Goal: Task Accomplishment & Management: Manage account settings

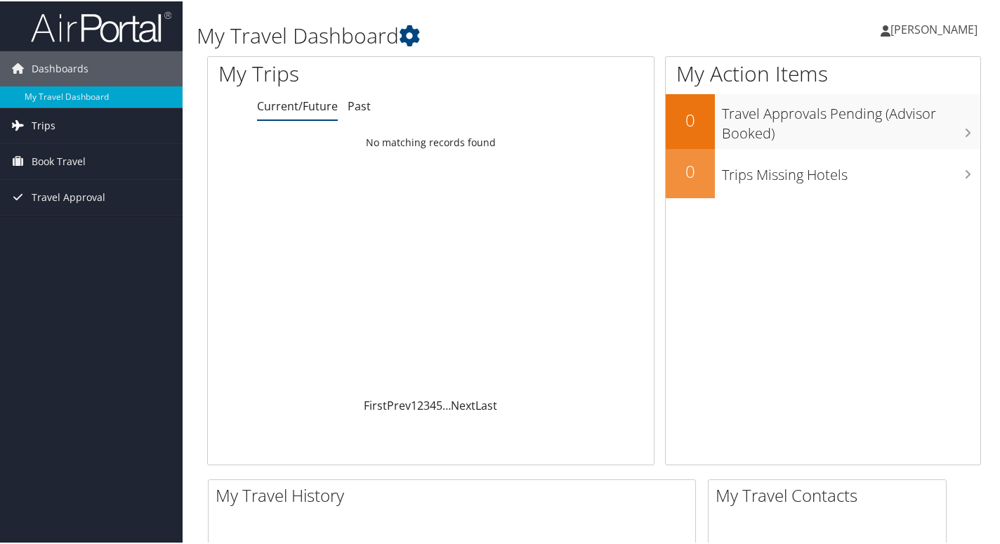
click at [48, 123] on span "Trips" at bounding box center [44, 124] width 24 height 35
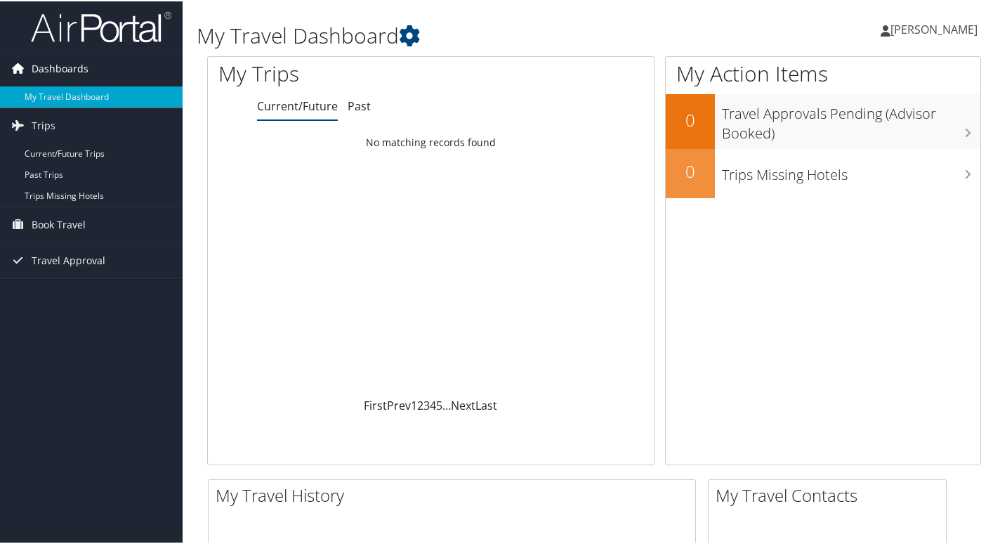
click at [46, 64] on span "Dashboards" at bounding box center [60, 67] width 57 height 35
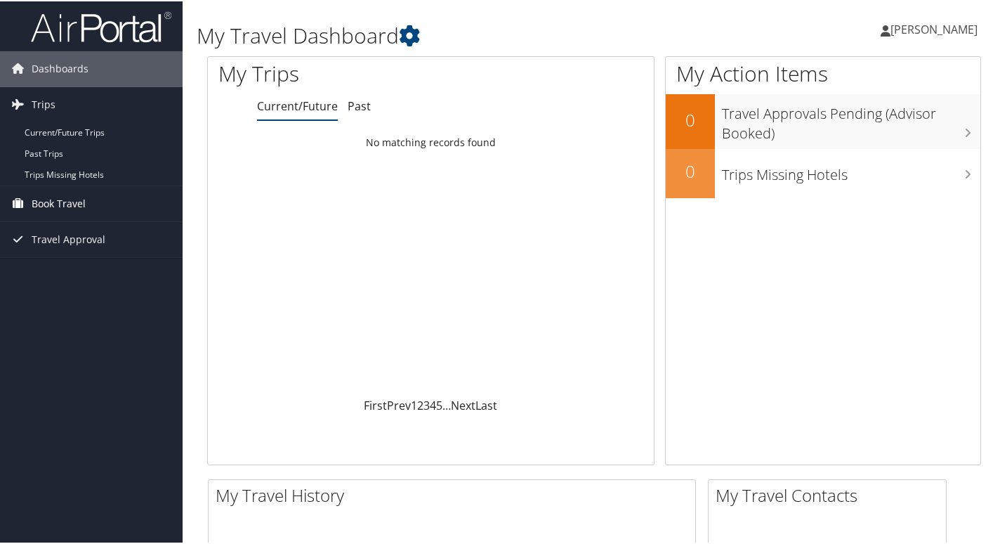
click at [57, 199] on span "Book Travel" at bounding box center [59, 202] width 54 height 35
click at [61, 257] on span "Travel Approval" at bounding box center [69, 259] width 74 height 35
click at [493, 300] on div "Loading... No matching records found" at bounding box center [431, 262] width 446 height 267
click at [890, 29] on span "[PERSON_NAME]" at bounding box center [933, 27] width 87 height 15
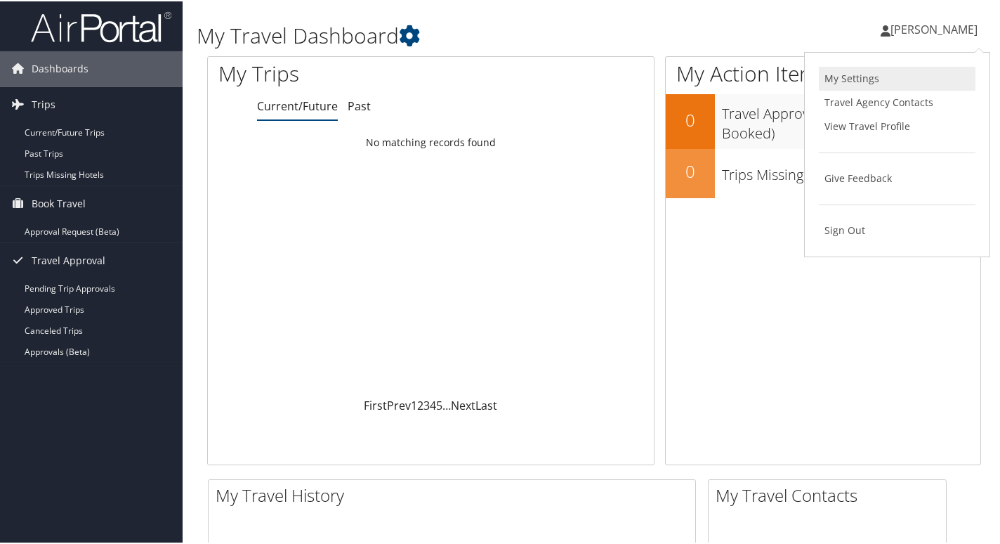
click at [856, 81] on link "My Settings" at bounding box center [897, 77] width 157 height 24
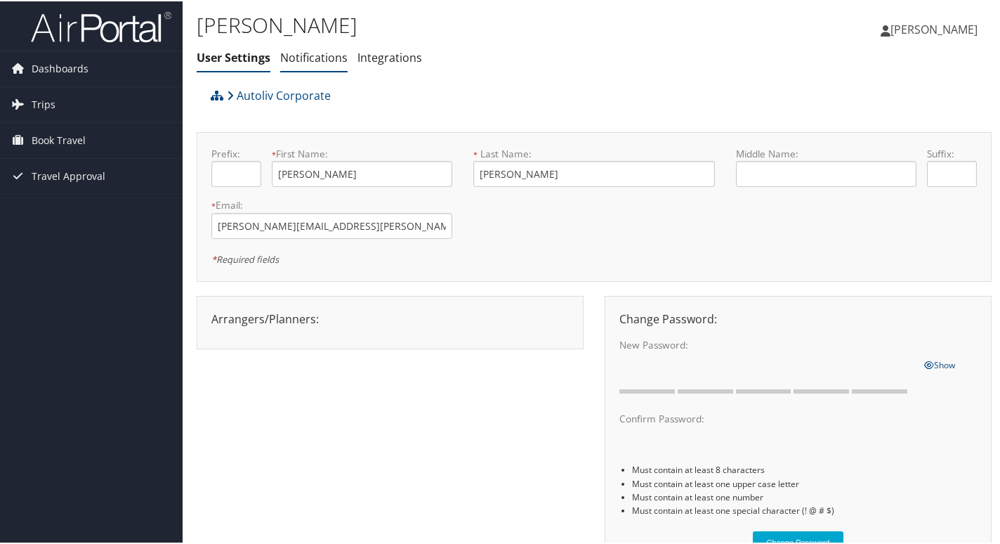
click at [308, 53] on link "Notifications" at bounding box center [313, 55] width 67 height 15
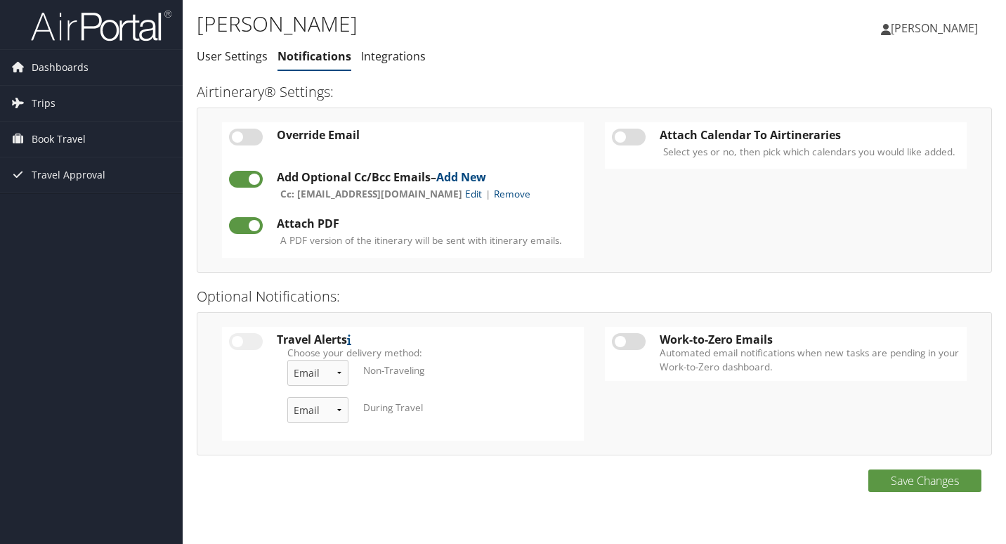
click at [636, 221] on div "Attach Calendar To Airtineraries Select yes or no, then pick which calendars yo…" at bounding box center [785, 190] width 383 height 136
click at [56, 60] on span "Dashboards" at bounding box center [60, 67] width 57 height 35
click at [50, 119] on span "Trips" at bounding box center [44, 124] width 24 height 35
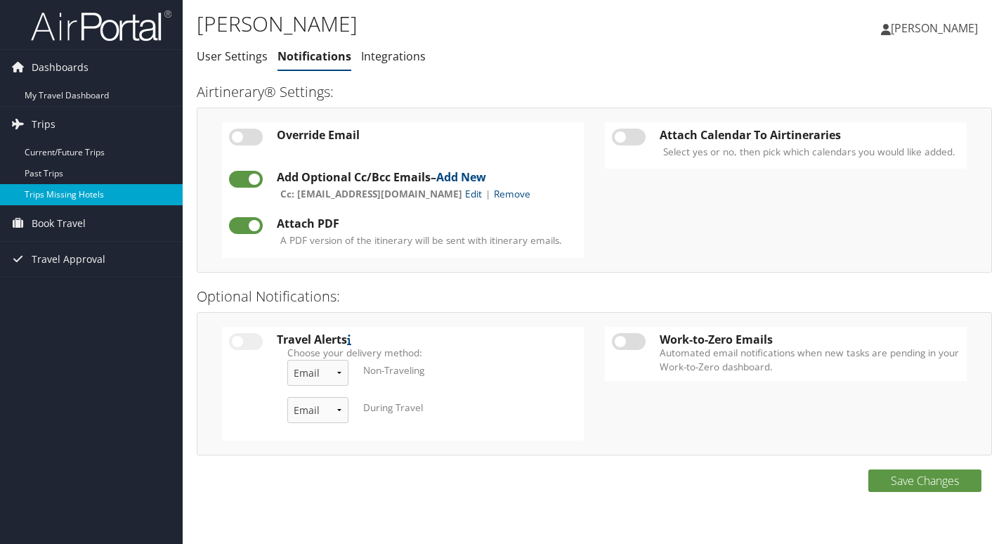
click at [62, 190] on link "Trips Missing Hotels" at bounding box center [91, 194] width 183 height 21
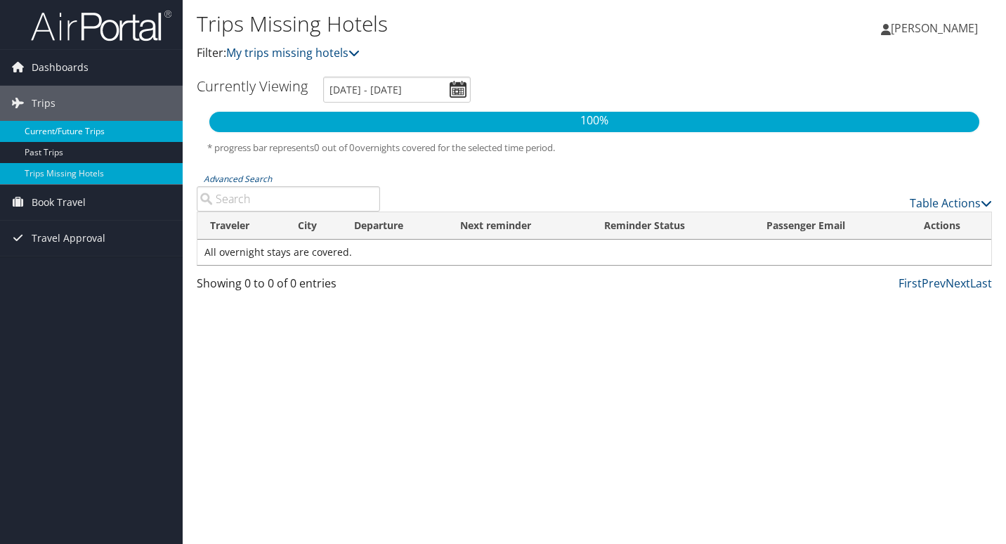
click at [52, 133] on link "Current/Future Trips" at bounding box center [91, 131] width 183 height 21
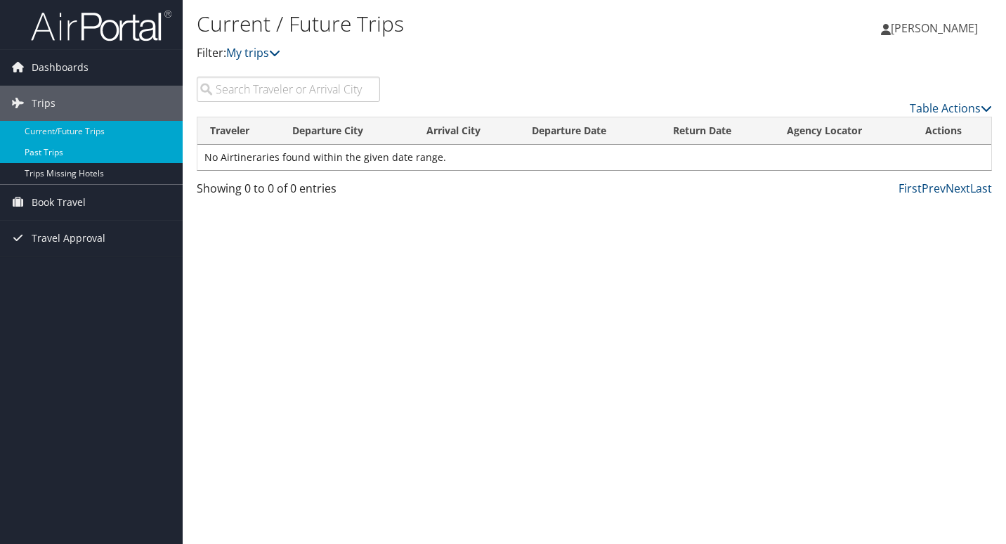
click at [63, 150] on link "Past Trips" at bounding box center [91, 152] width 183 height 21
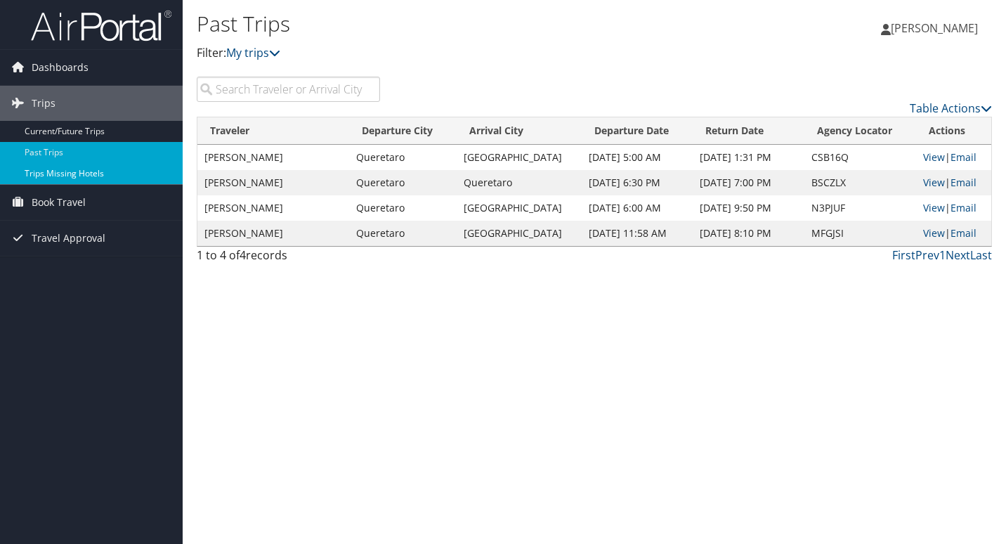
click at [79, 172] on link "Trips Missing Hotels" at bounding box center [91, 173] width 183 height 21
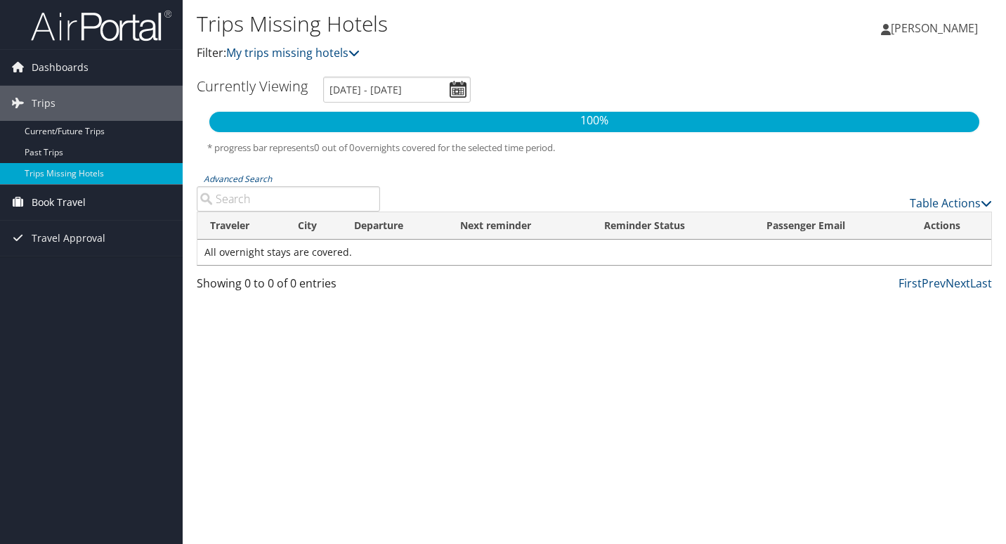
click at [70, 200] on span "Book Travel" at bounding box center [59, 202] width 54 height 35
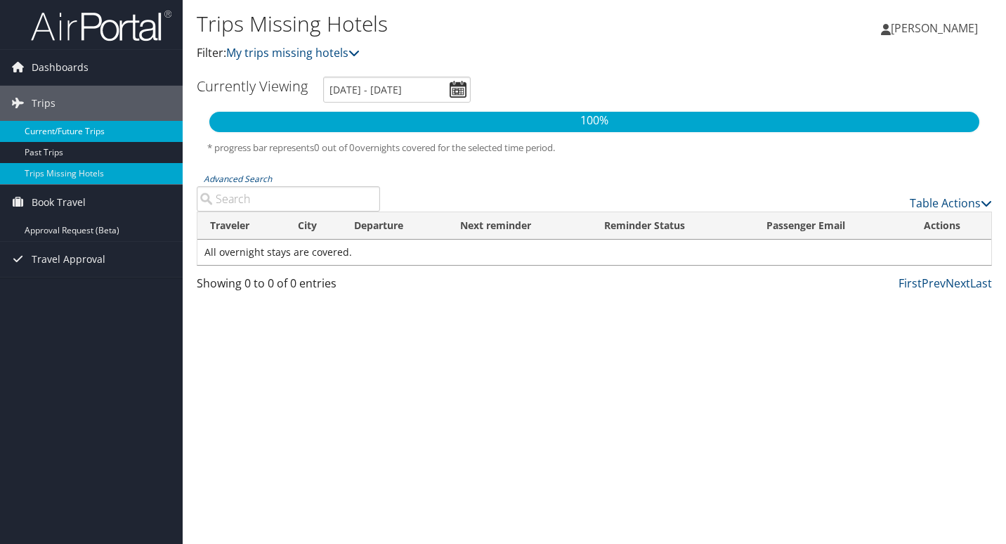
click at [63, 129] on link "Current/Future Trips" at bounding box center [91, 131] width 183 height 21
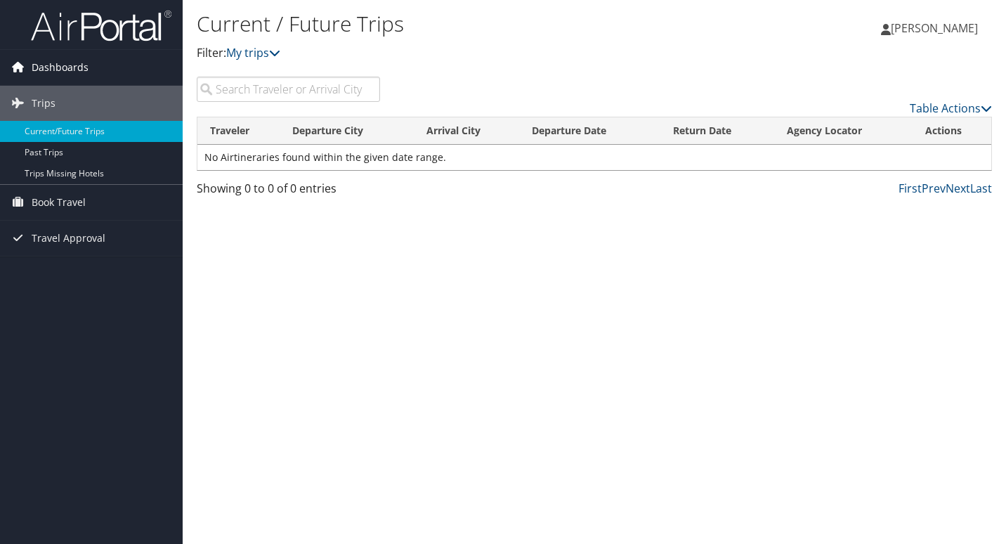
click at [47, 62] on span "Dashboards" at bounding box center [60, 67] width 57 height 35
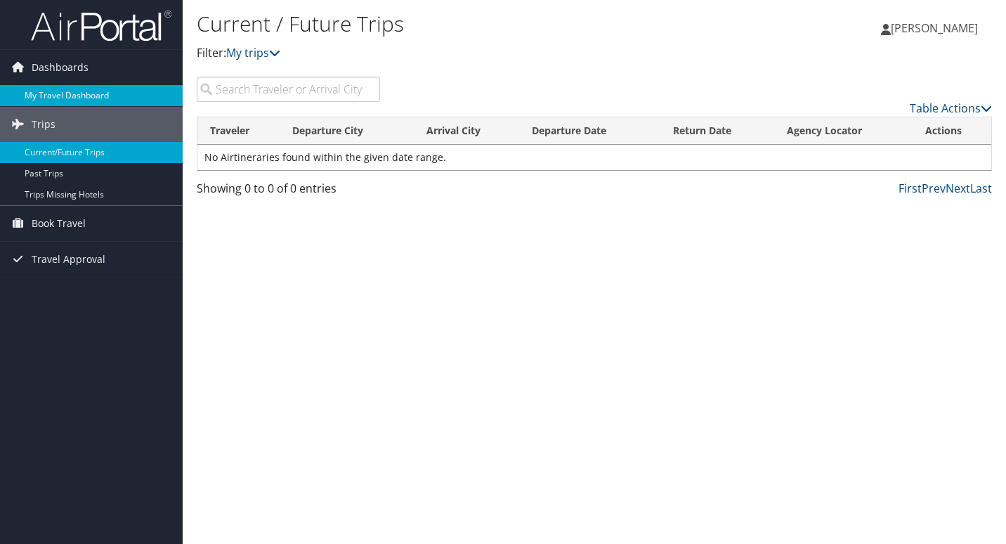
click at [60, 91] on link "My Travel Dashboard" at bounding box center [91, 95] width 183 height 21
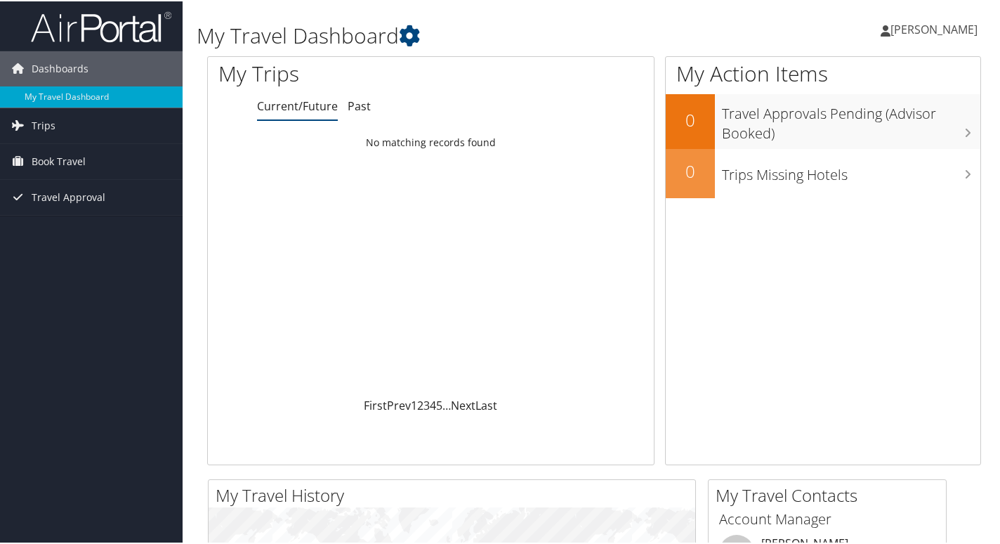
click at [890, 24] on span "[PERSON_NAME]" at bounding box center [933, 27] width 87 height 15
click at [872, 124] on link "View Travel Profile" at bounding box center [897, 125] width 157 height 24
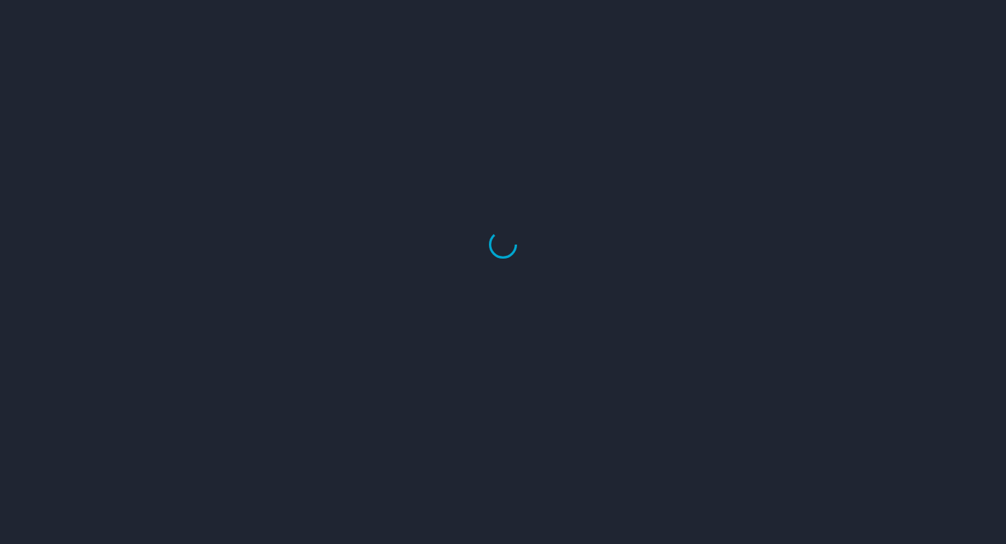
select select "US"
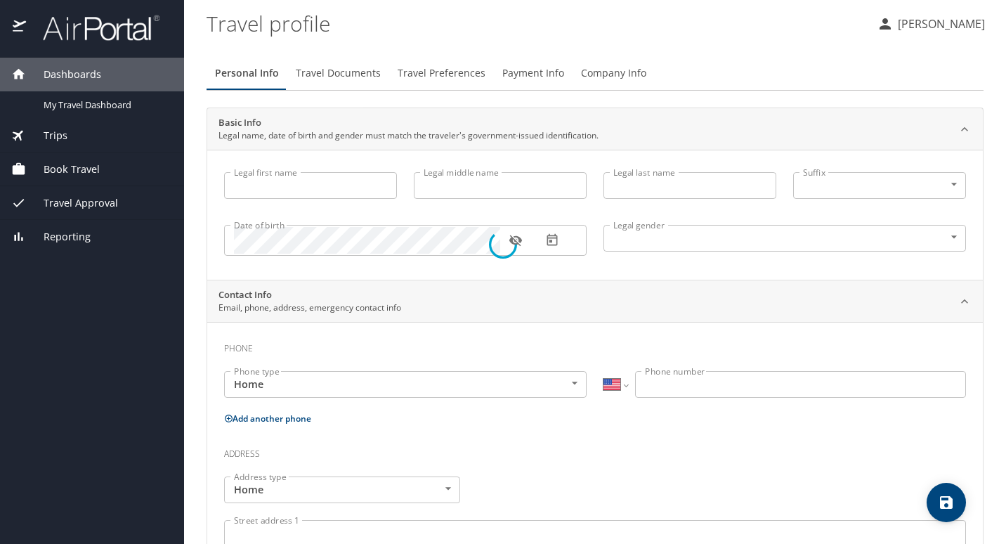
type input "[PERSON_NAME]"
type input "[DEMOGRAPHIC_DATA]"
type input "[PERSON_NAME]"
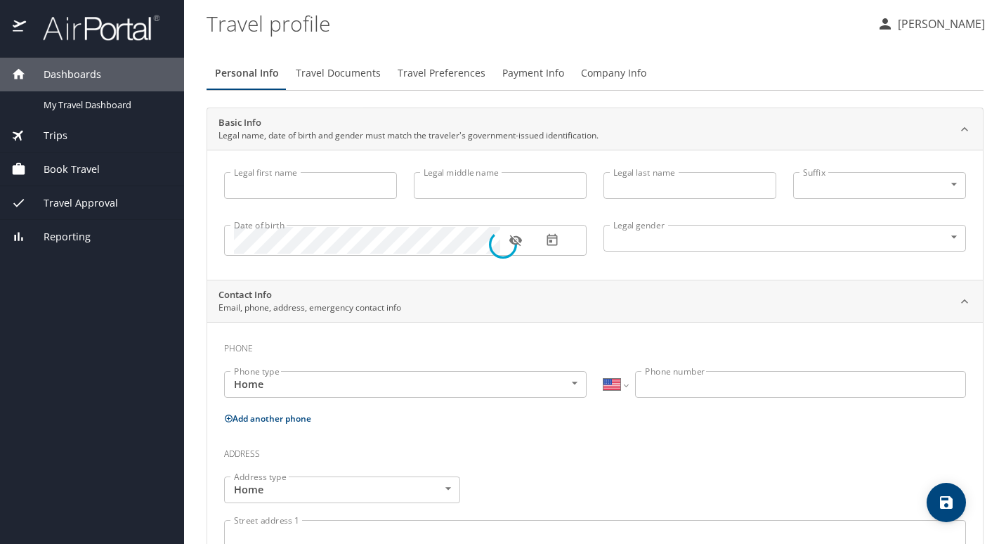
select select "MX"
type input "[PHONE_NUMBER]"
select select "MX"
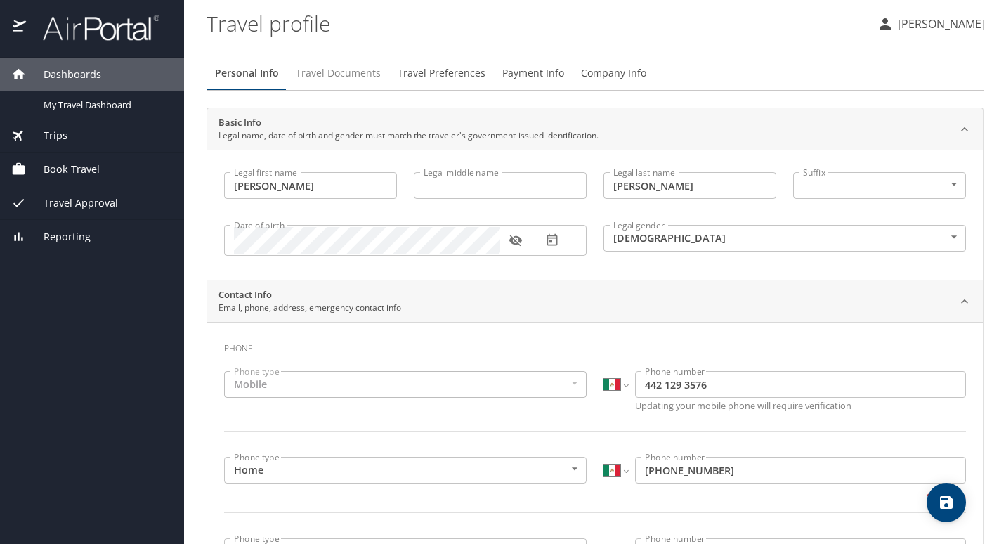
click at [348, 76] on span "Travel Documents" at bounding box center [338, 74] width 85 height 18
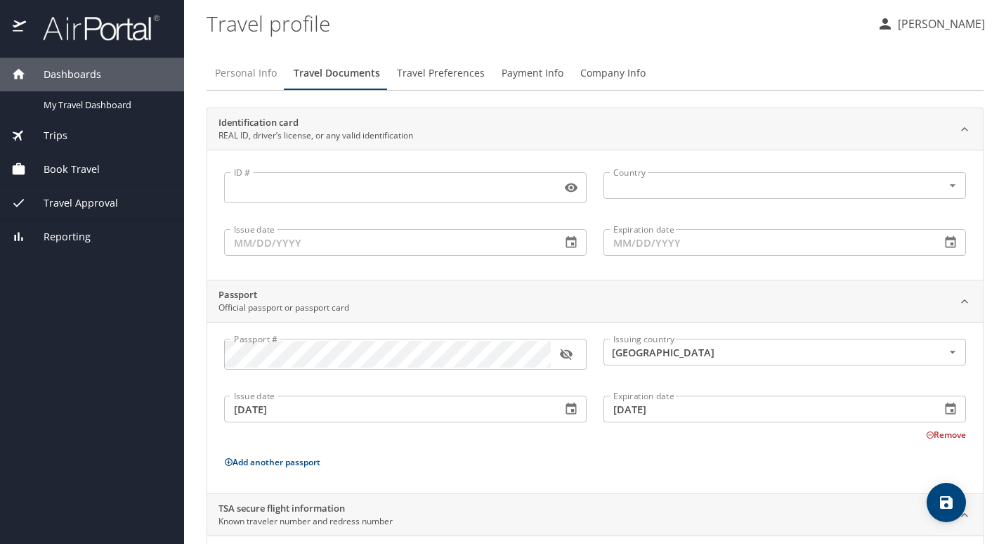
click at [244, 67] on span "Personal Info" at bounding box center [246, 74] width 62 height 18
select select "MX"
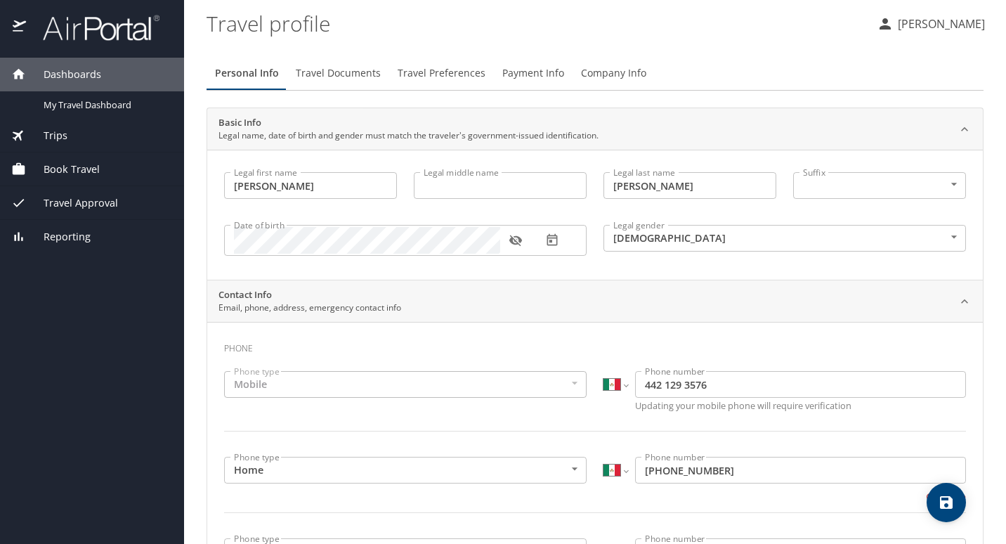
click at [439, 72] on span "Travel Preferences" at bounding box center [441, 74] width 88 height 18
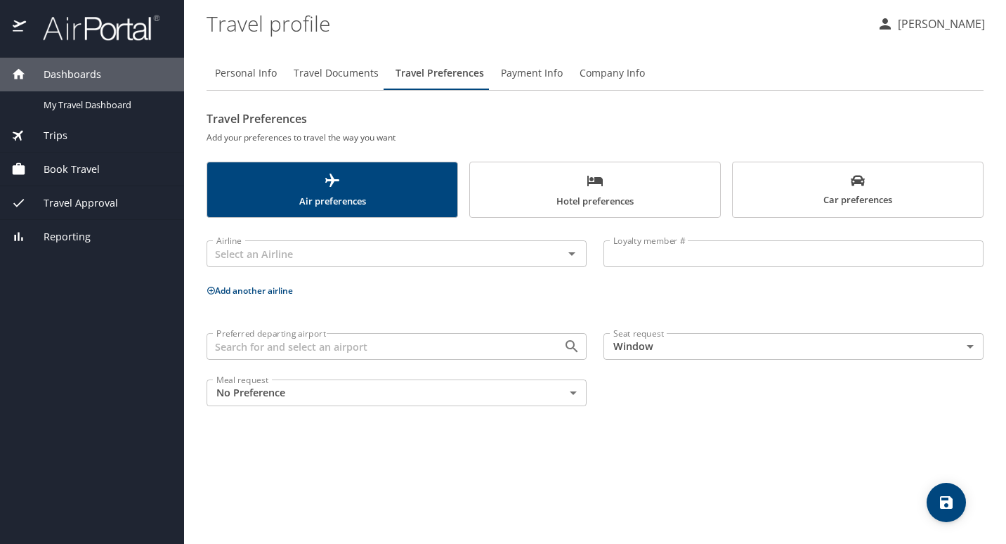
click at [533, 73] on span "Payment Info" at bounding box center [532, 74] width 62 height 18
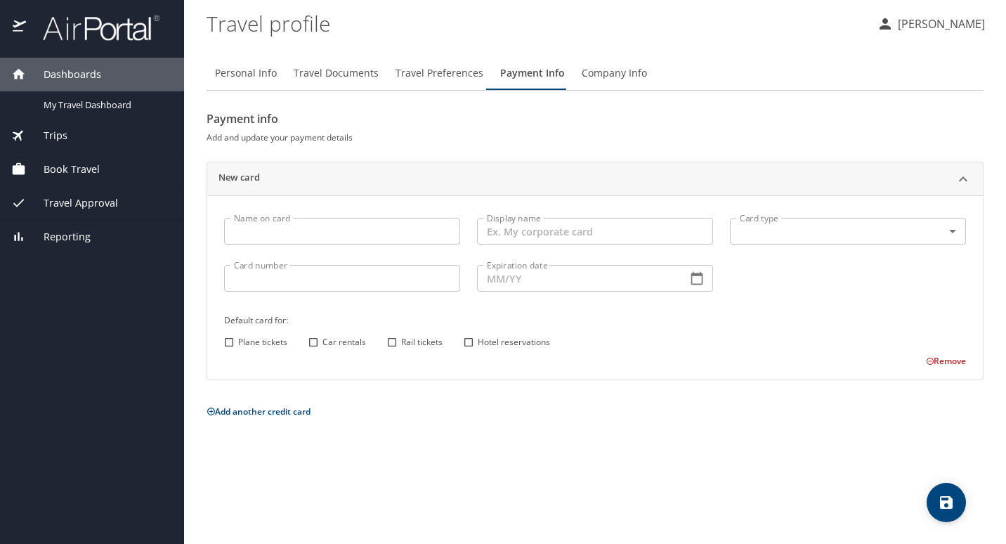
click at [372, 225] on input "Name on card" at bounding box center [342, 231] width 236 height 27
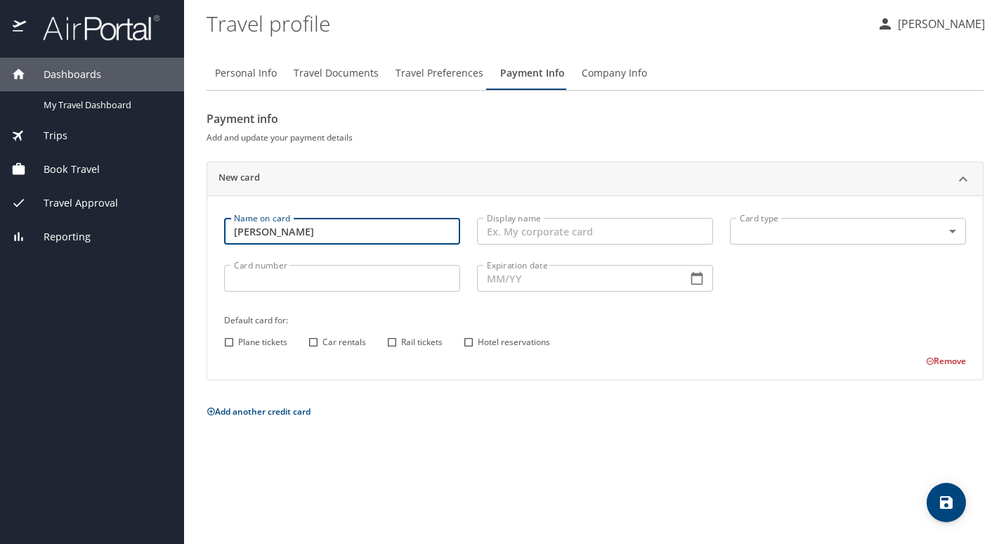
type input "[PERSON_NAME]"
click at [281, 278] on input "Card number" at bounding box center [342, 278] width 236 height 27
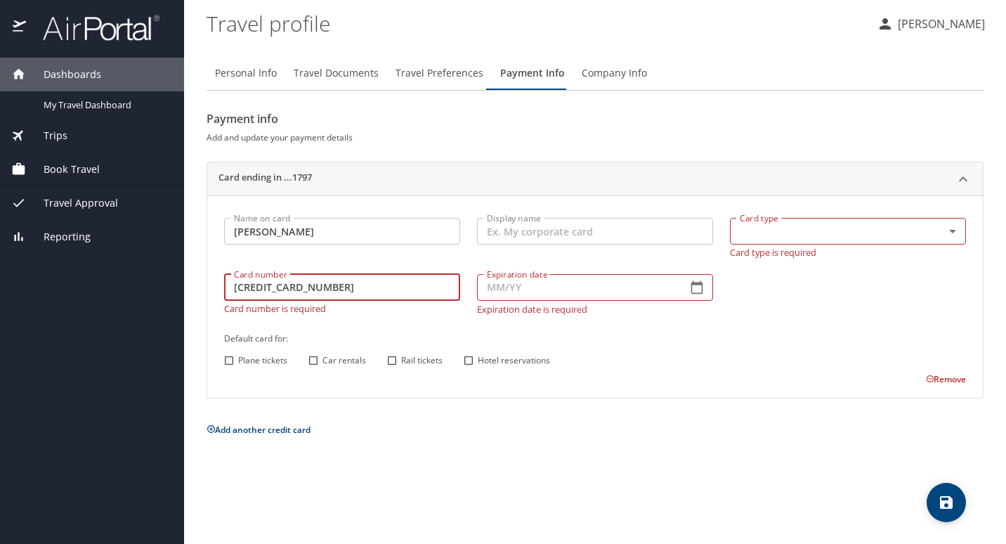
type input "[CREDIT_CARD_NUMBER]"
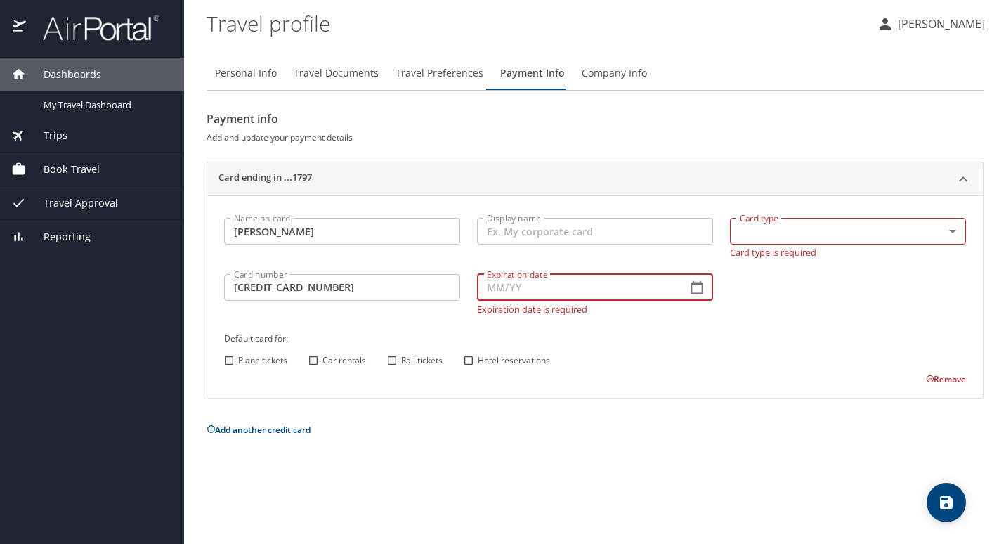
click at [510, 291] on input "Expiration date" at bounding box center [576, 287] width 199 height 27
type input "07/98"
drag, startPoint x: 527, startPoint y: 291, endPoint x: 442, endPoint y: 296, distance: 85.1
click at [442, 296] on div "Name on card [PERSON_NAME] Name on card Display name Display name Card type ​ C…" at bounding box center [595, 297] width 758 height 177
click at [694, 293] on icon "button" at bounding box center [697, 287] width 12 height 13
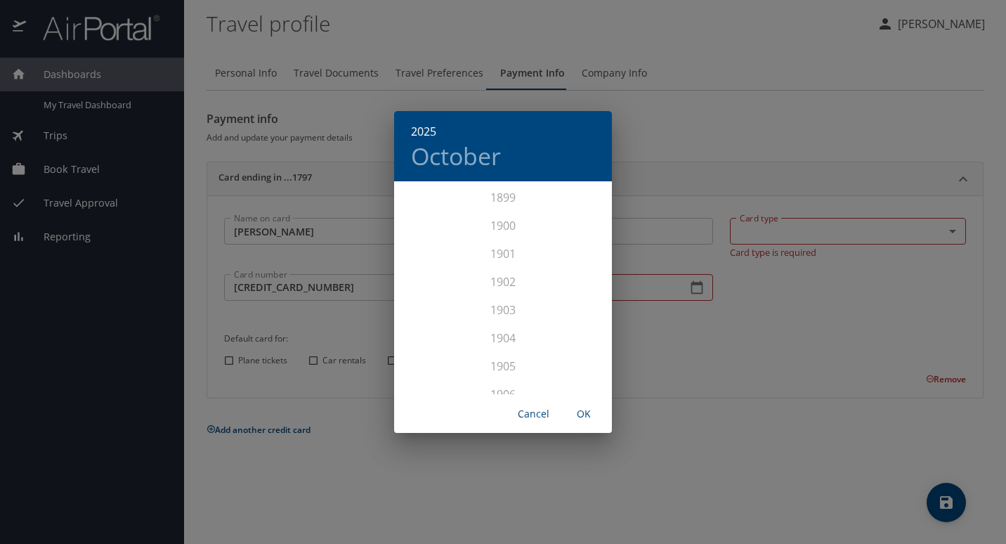
scroll to position [3455, 0]
click at [511, 379] on div "2028" at bounding box center [503, 380] width 218 height 28
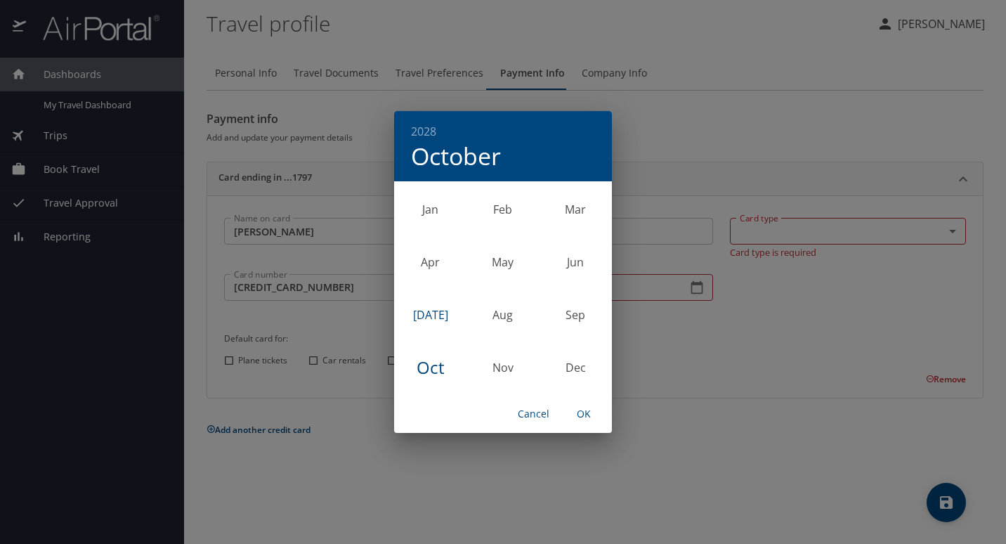
click at [432, 315] on div "Jul" at bounding box center [430, 315] width 72 height 53
click at [587, 417] on span "OK" at bounding box center [584, 414] width 34 height 18
type input "07/28"
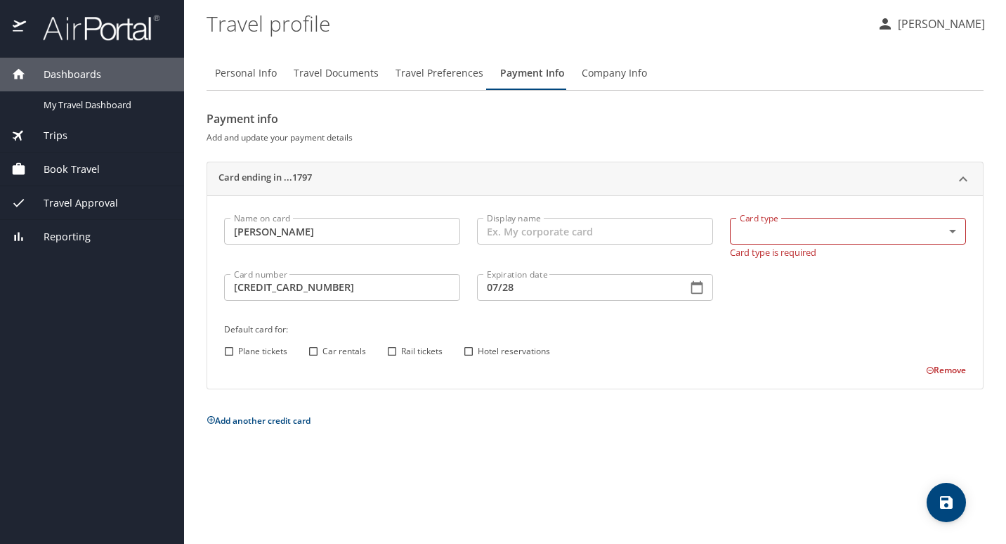
click at [779, 230] on body "Dashboards My Travel Dashboard Trips Current / Future Trips Past Trips Trips Mi…" at bounding box center [503, 272] width 1006 height 544
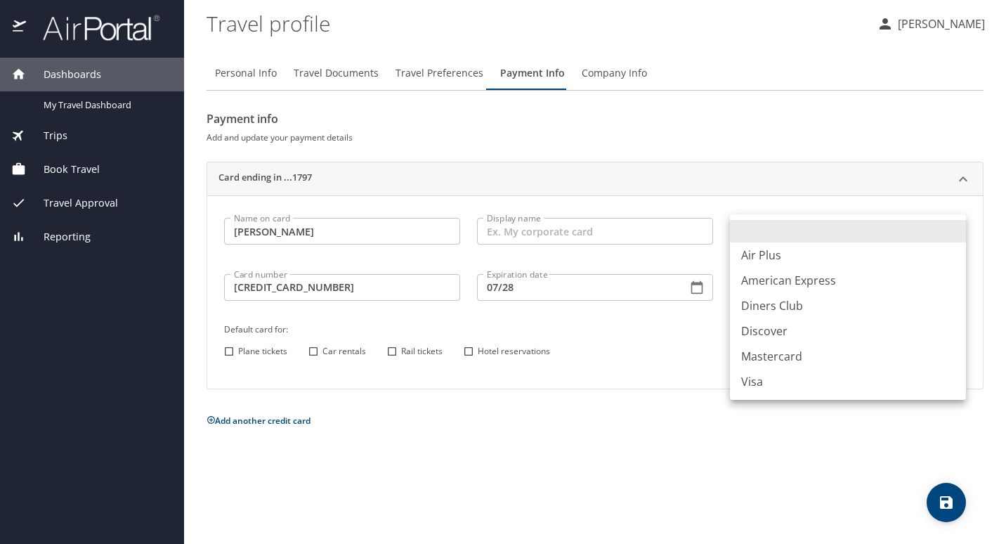
click at [760, 380] on li "Visa" at bounding box center [848, 381] width 236 height 25
type input "VI"
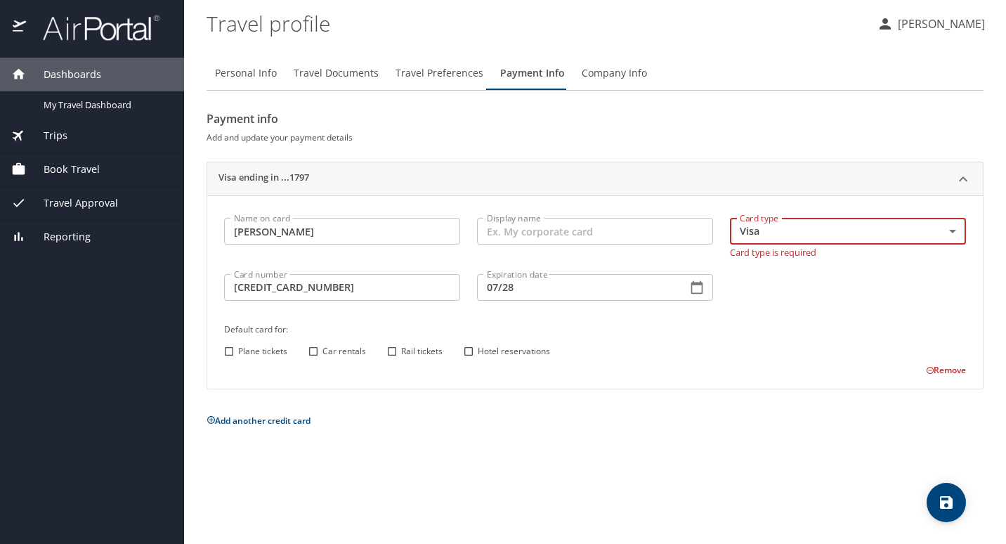
click at [804, 333] on div "Default card for: Plane tickets Car rentals Rail tickets Hotel reservations" at bounding box center [595, 340] width 758 height 55
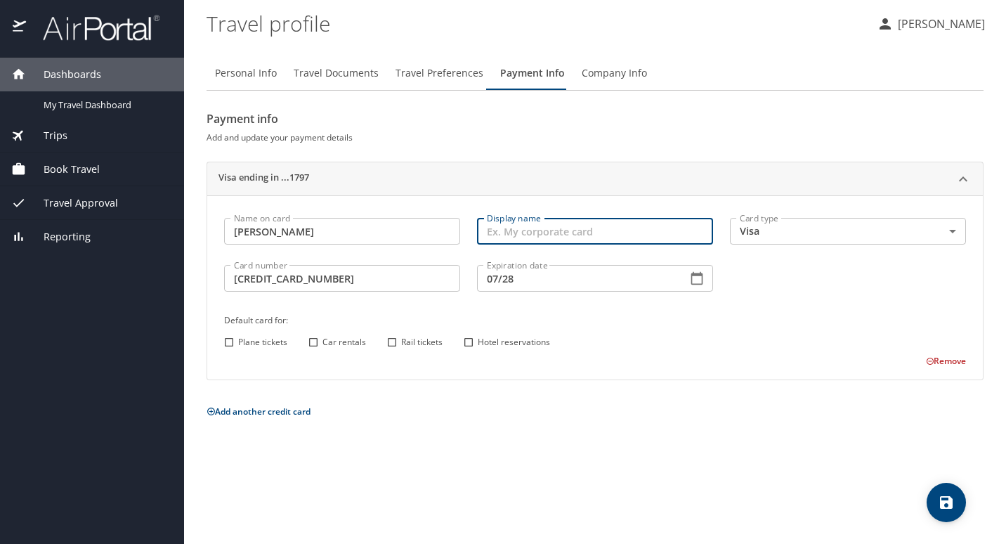
click at [510, 230] on input "Display name" at bounding box center [595, 231] width 236 height 27
type input "[PERSON_NAME]"
click at [251, 344] on span "Plane tickets" at bounding box center [262, 342] width 49 height 13
click at [238, 344] on input "Plane tickets" at bounding box center [229, 342] width 18 height 18
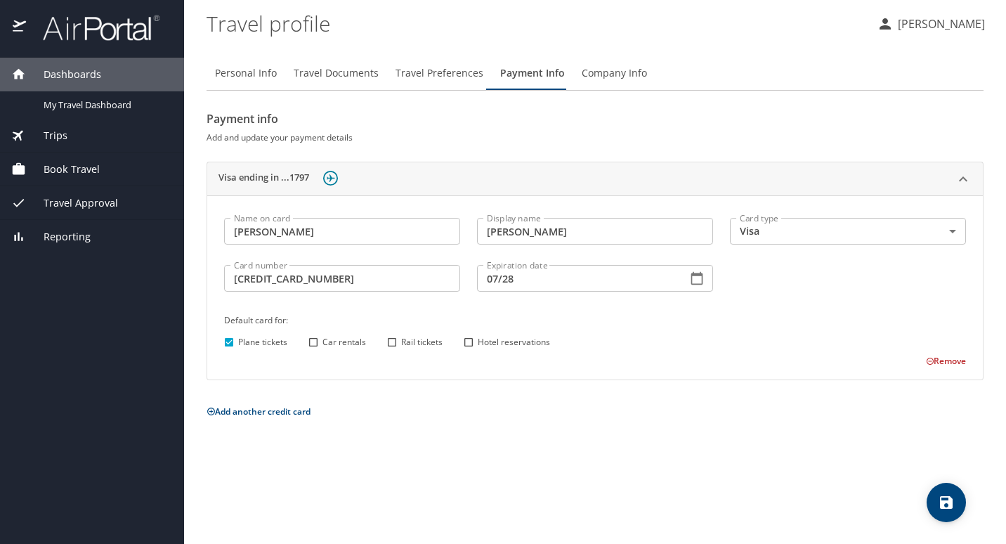
click at [260, 342] on span "Plane tickets" at bounding box center [262, 342] width 49 height 13
click at [238, 342] on input "Plane tickets" at bounding box center [229, 342] width 18 height 18
checkbox input "false"
click at [315, 342] on input "Car rentals" at bounding box center [313, 342] width 18 height 18
checkbox input "true"
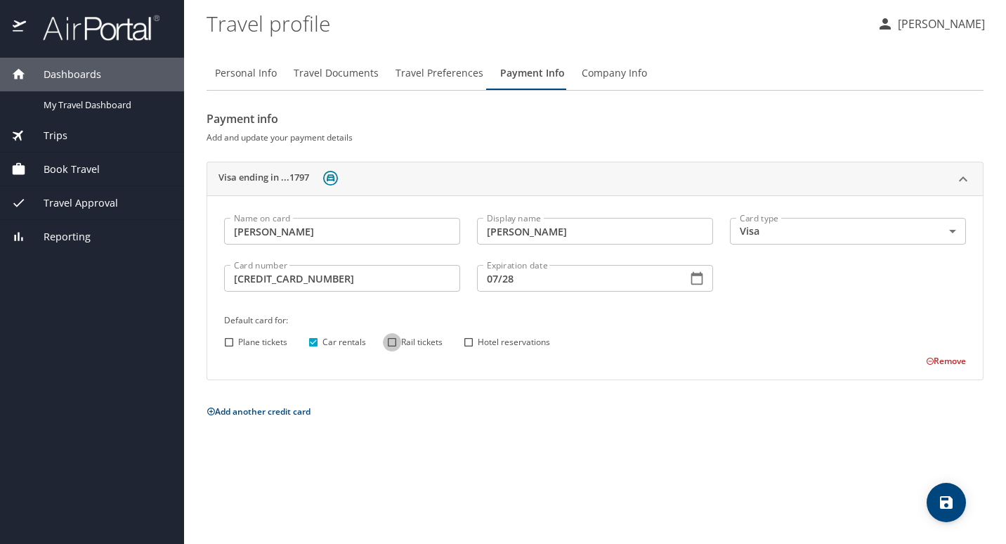
click at [393, 344] on input "Rail tickets" at bounding box center [392, 342] width 18 height 18
checkbox input "true"
click at [471, 342] on input "Hotel reservations" at bounding box center [468, 342] width 18 height 18
checkbox input "true"
click at [944, 498] on icon "save" at bounding box center [946, 502] width 17 height 17
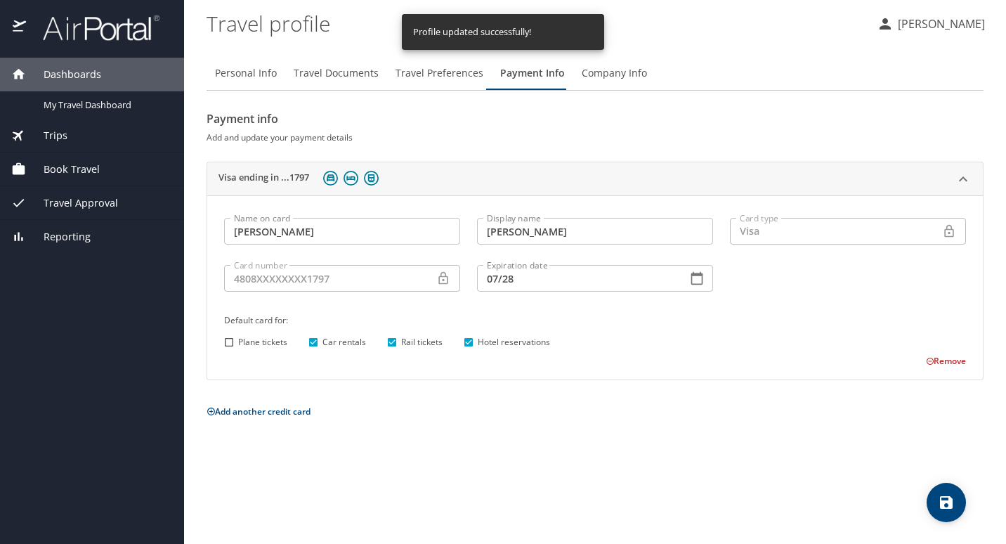
click at [622, 70] on span "Company Info" at bounding box center [613, 74] width 65 height 18
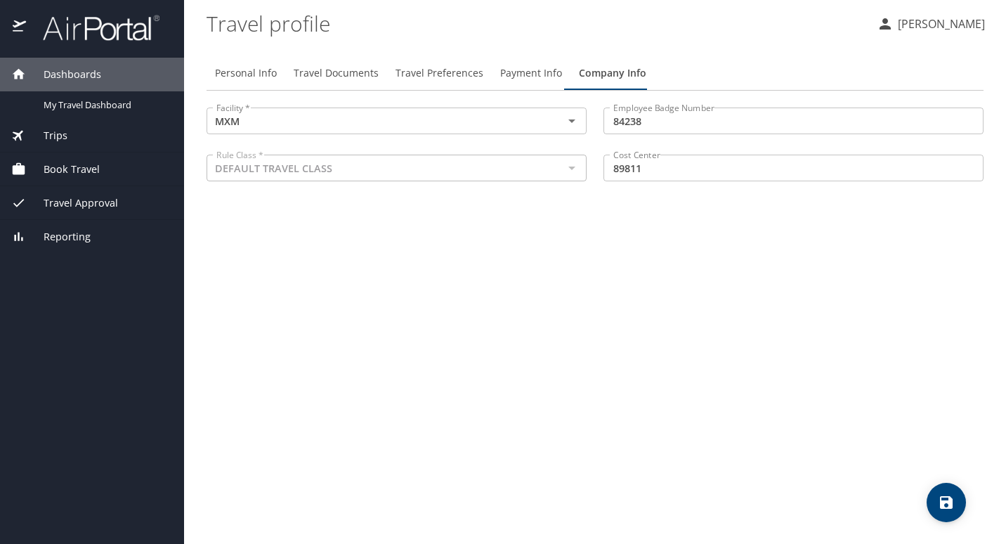
click at [539, 67] on span "Payment Info" at bounding box center [531, 74] width 62 height 18
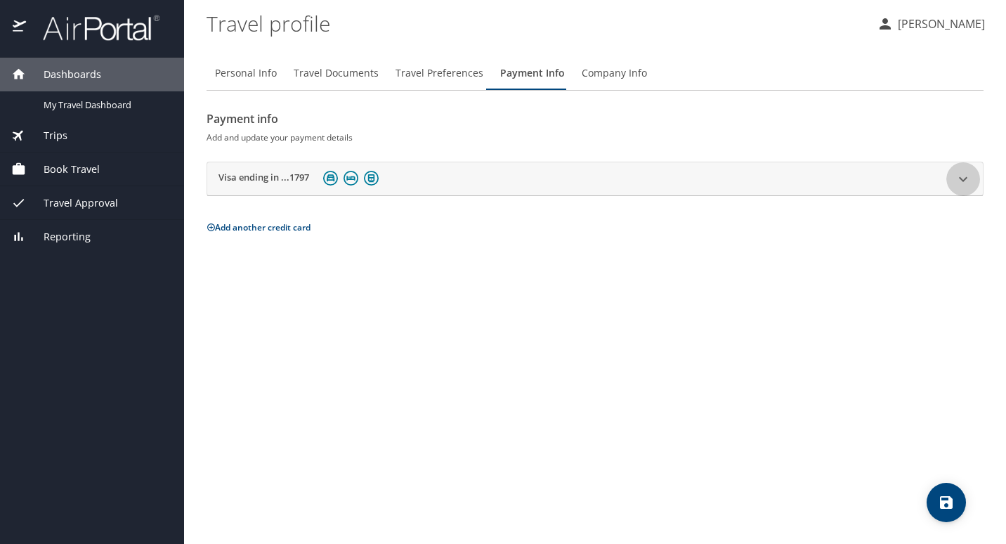
click at [952, 178] on div at bounding box center [963, 179] width 34 height 34
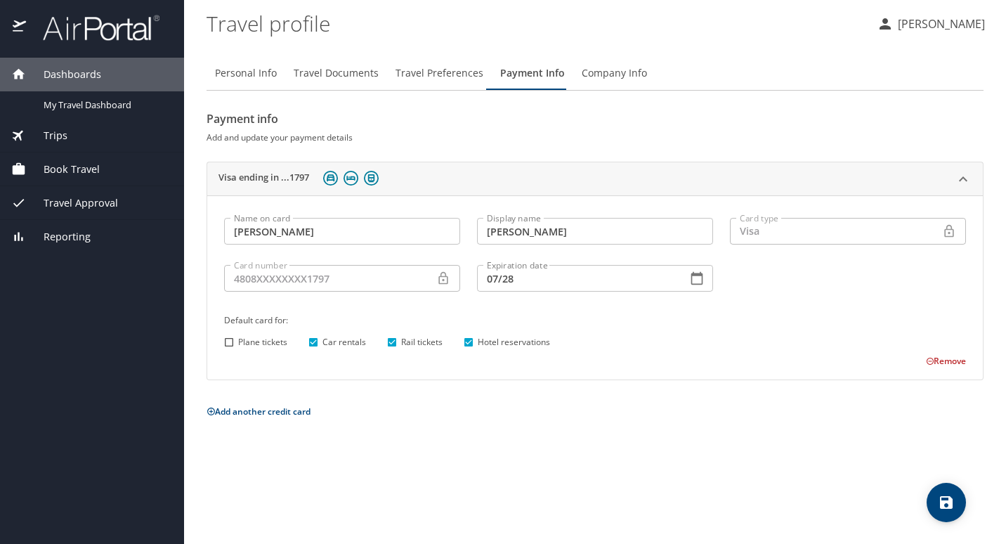
click at [268, 178] on h2 "Visa ending in ...1797" at bounding box center [263, 179] width 91 height 17
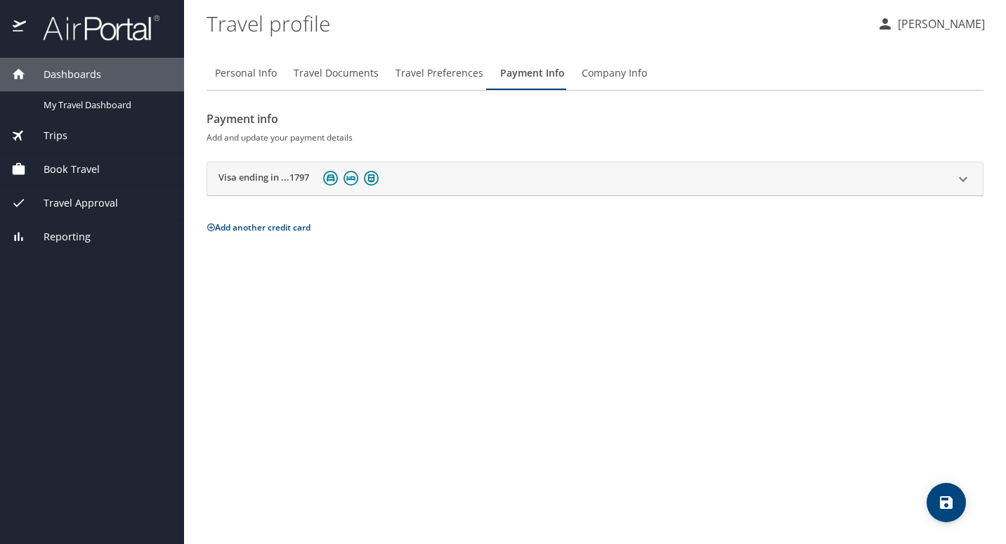
click at [268, 178] on h2 "Visa ending in ...1797" at bounding box center [263, 179] width 91 height 17
